Goal: Find specific page/section: Find specific page/section

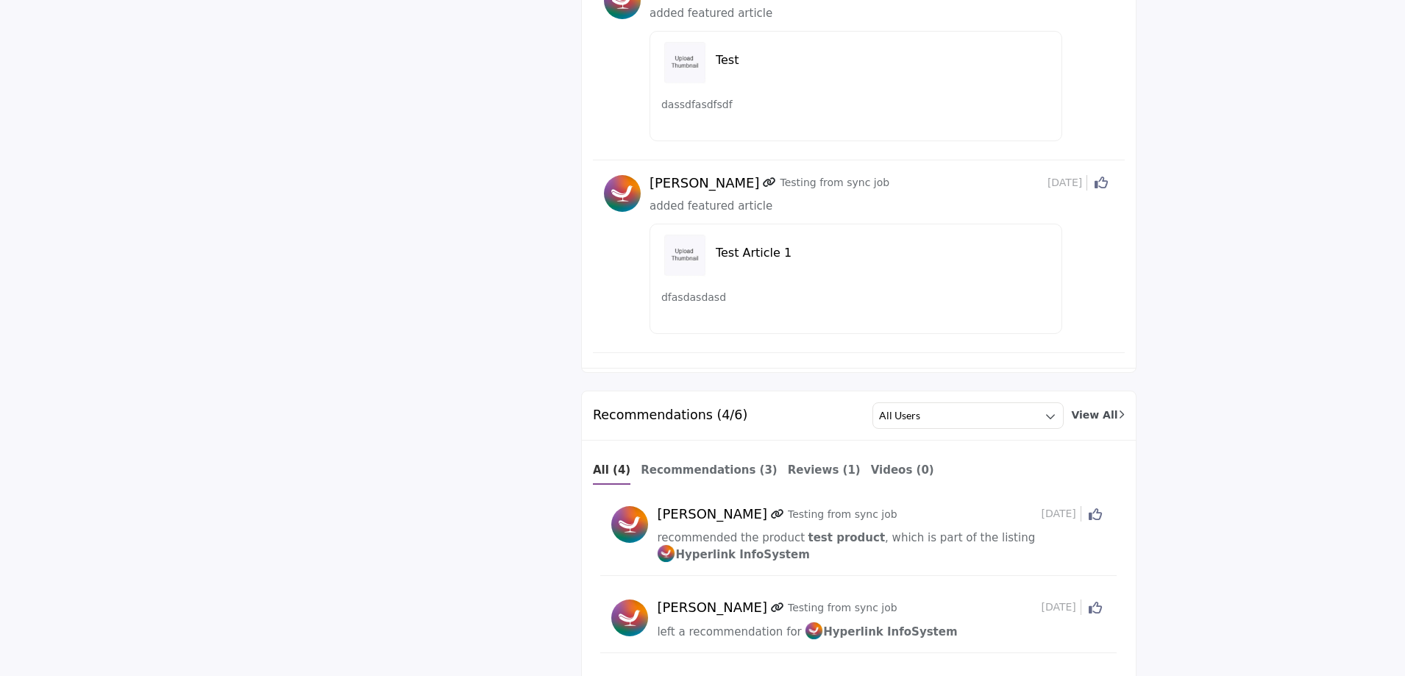
scroll to position [1766, 0]
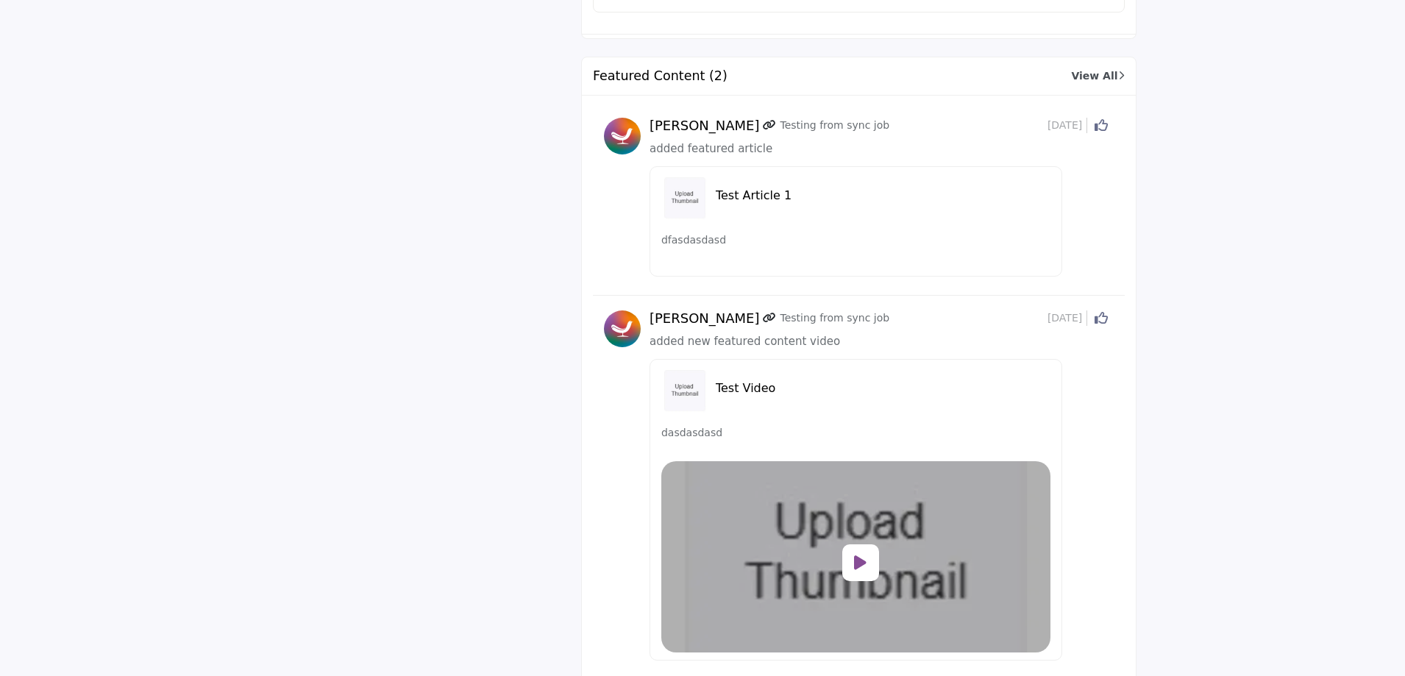
scroll to position [1410, 0]
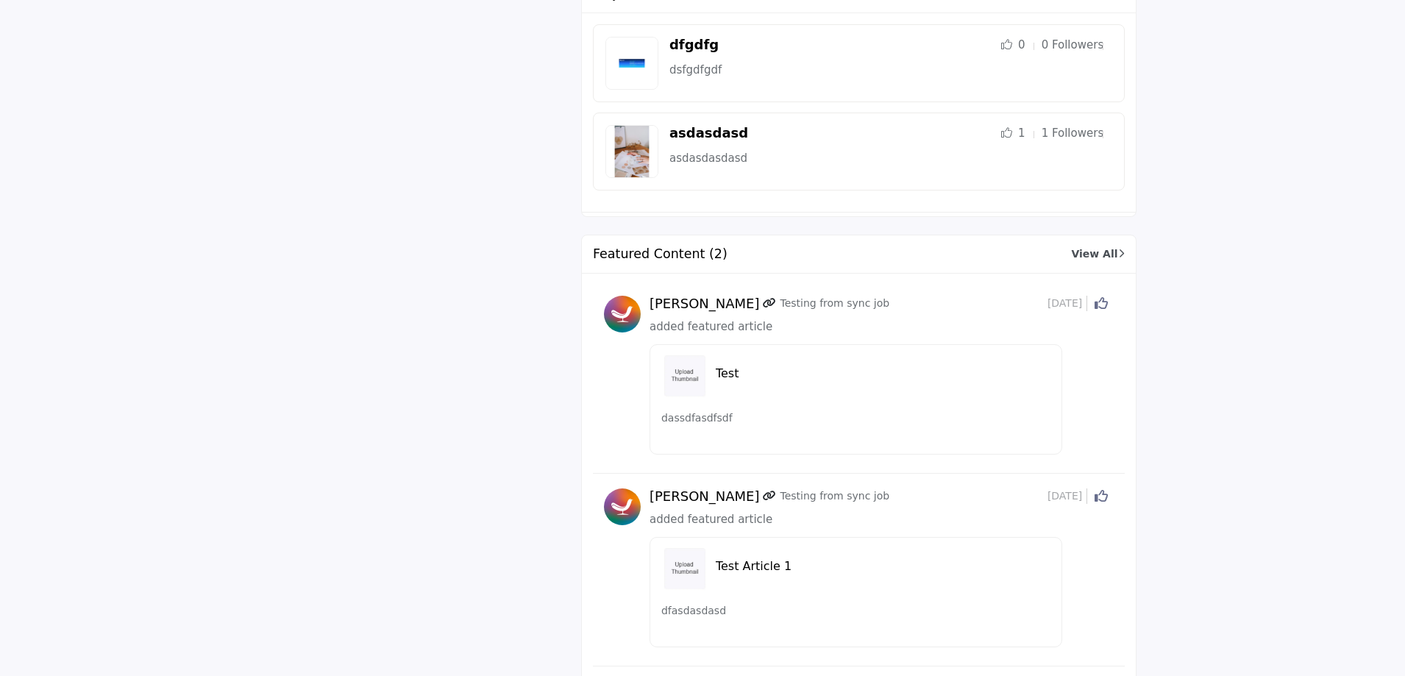
scroll to position [1851, 0]
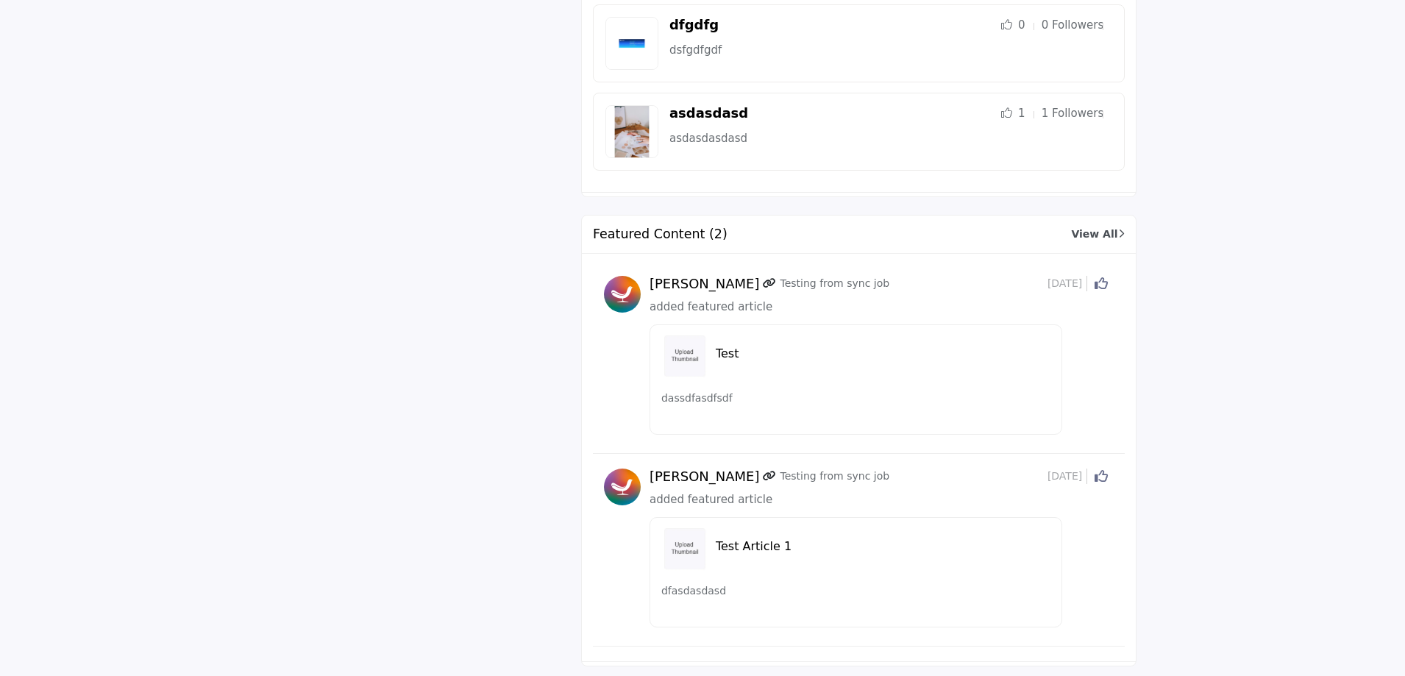
scroll to position [1410, 0]
